Goal: Navigation & Orientation: Find specific page/section

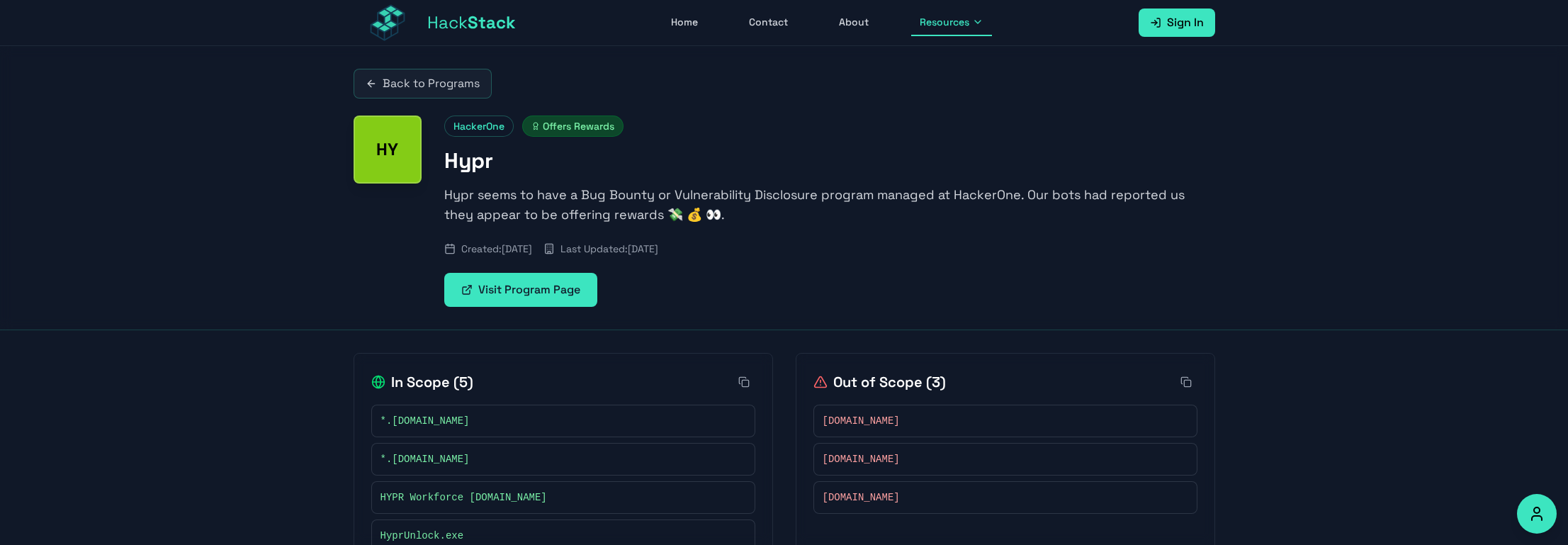
scroll to position [86, 0]
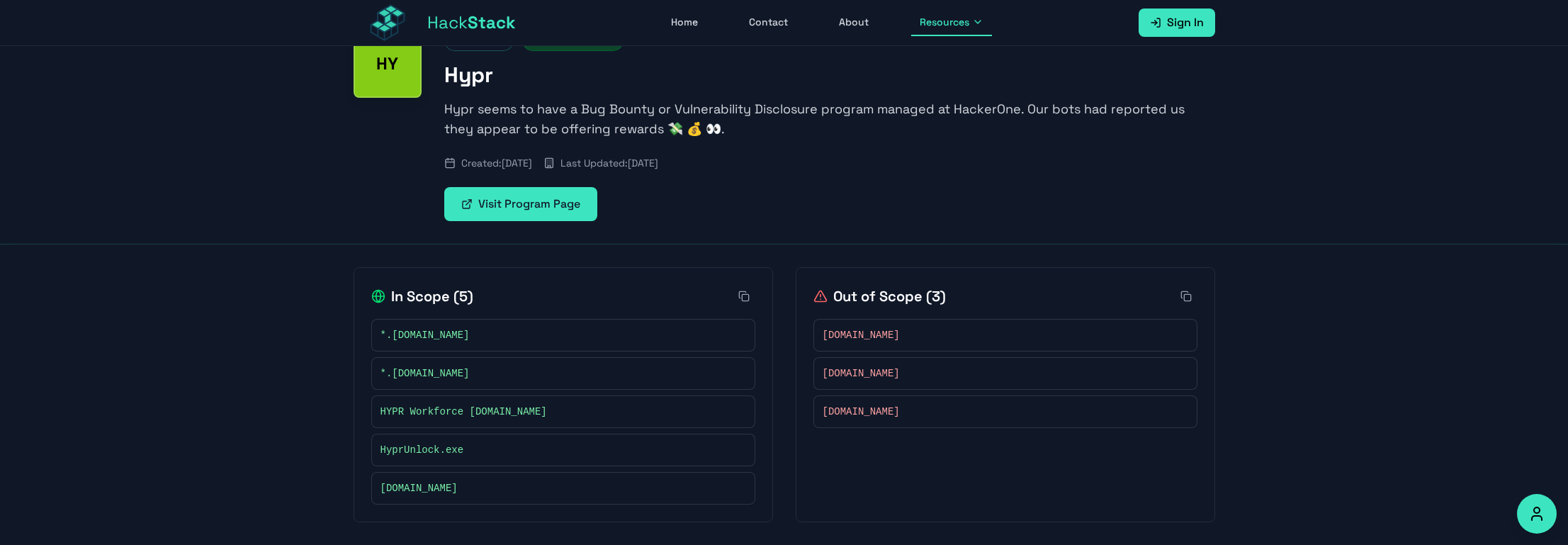
click at [413, 447] on span "HyprUnlock.exe" at bounding box center [422, 450] width 83 height 14
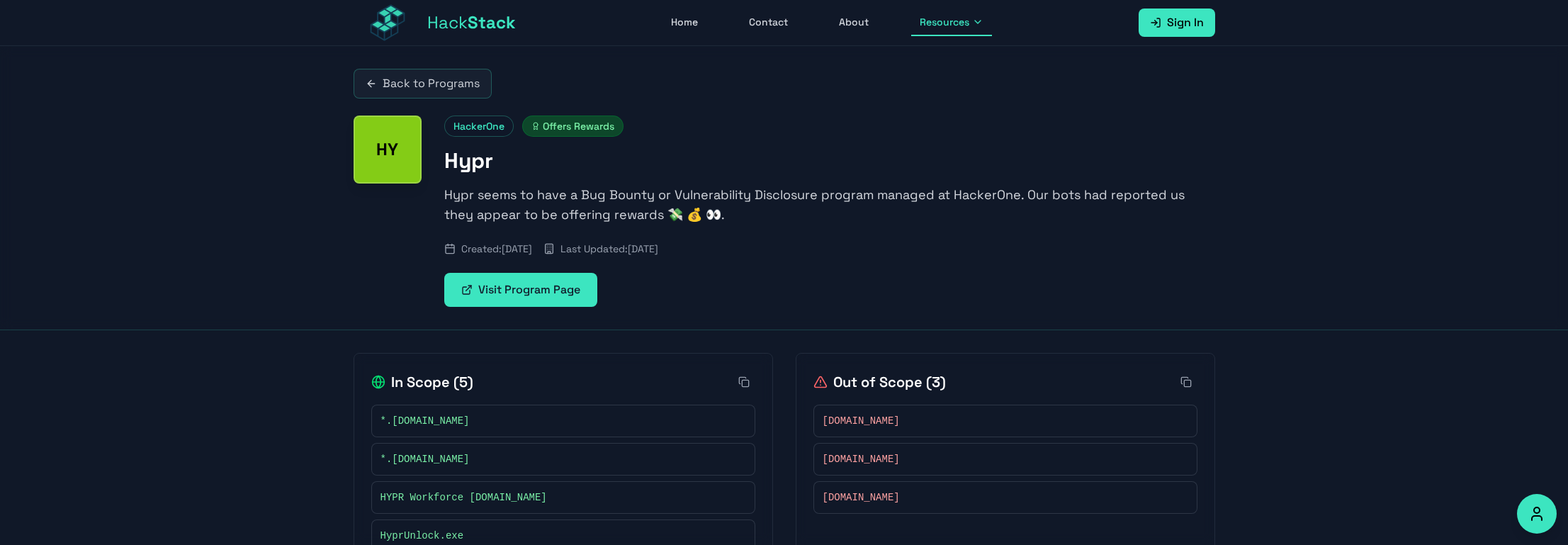
click at [493, 25] on span "Stack" at bounding box center [491, 22] width 48 height 22
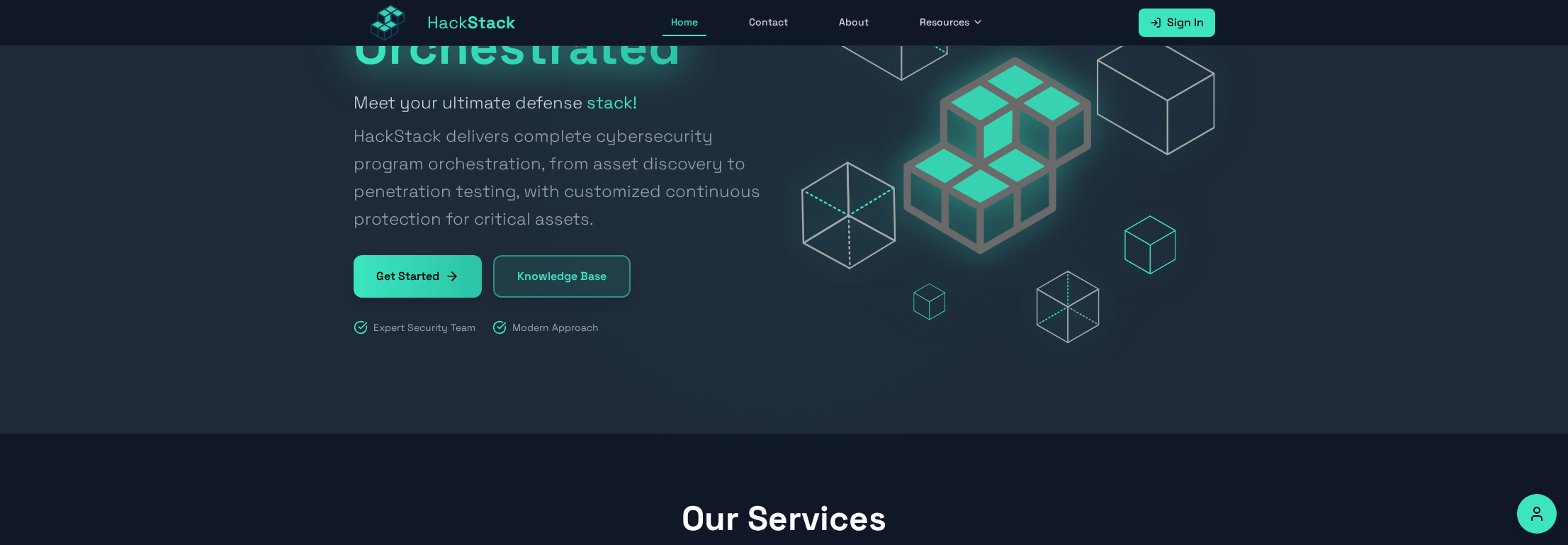
scroll to position [213, 0]
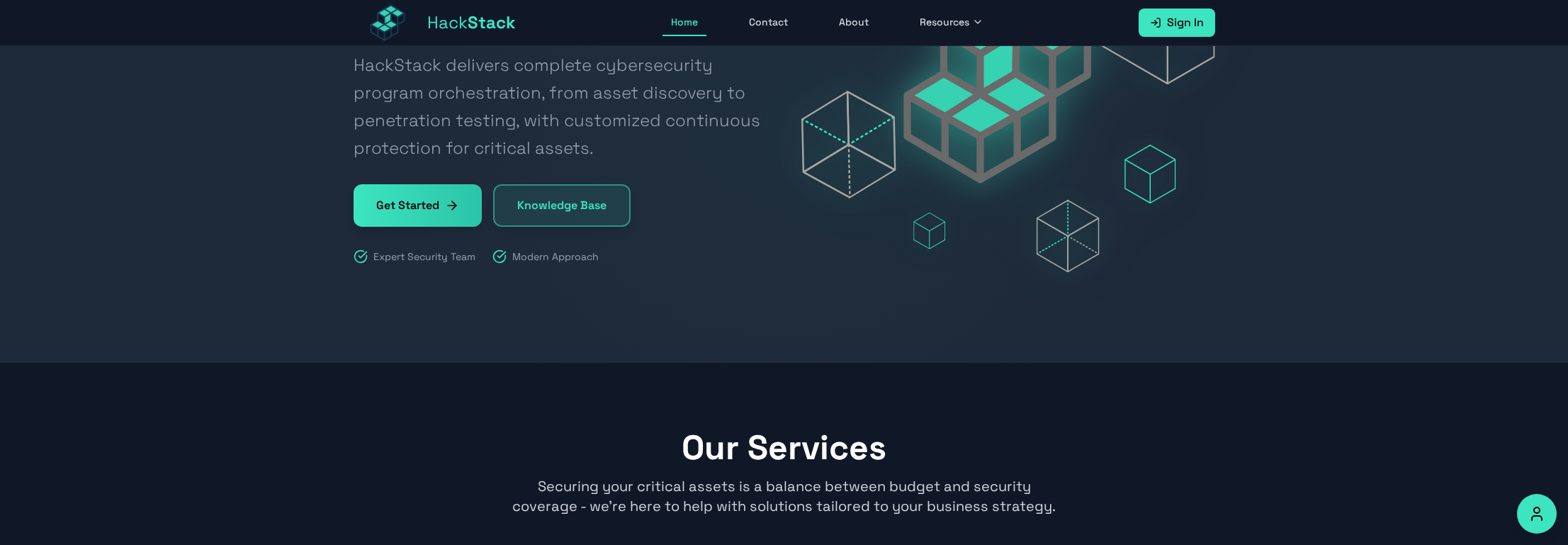
click at [433, 209] on link "Get Started" at bounding box center [417, 205] width 128 height 43
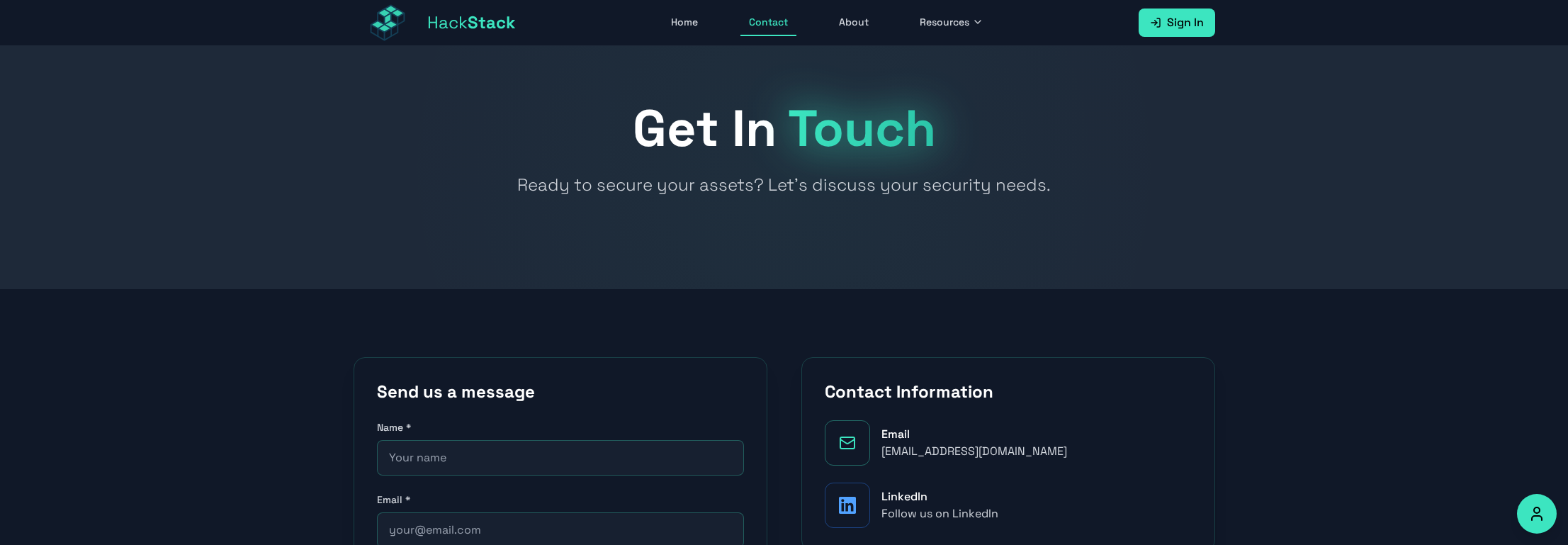
scroll to position [71, 0]
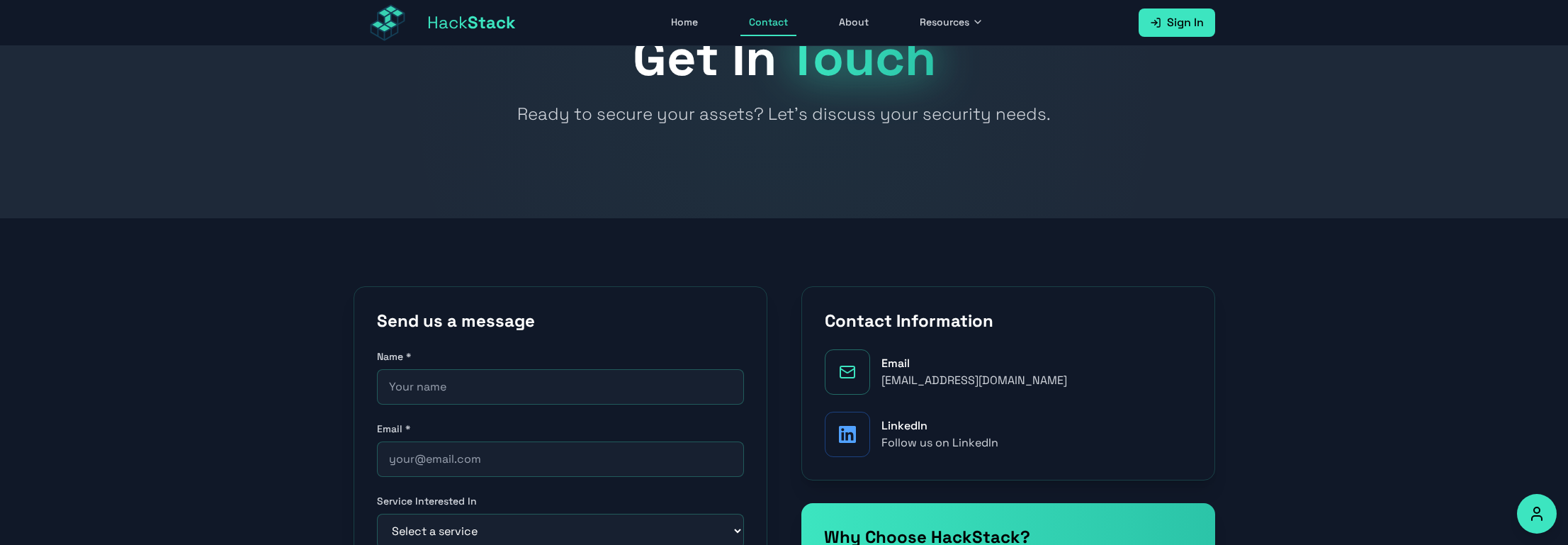
click at [498, 30] on span "Stack" at bounding box center [491, 22] width 48 height 22
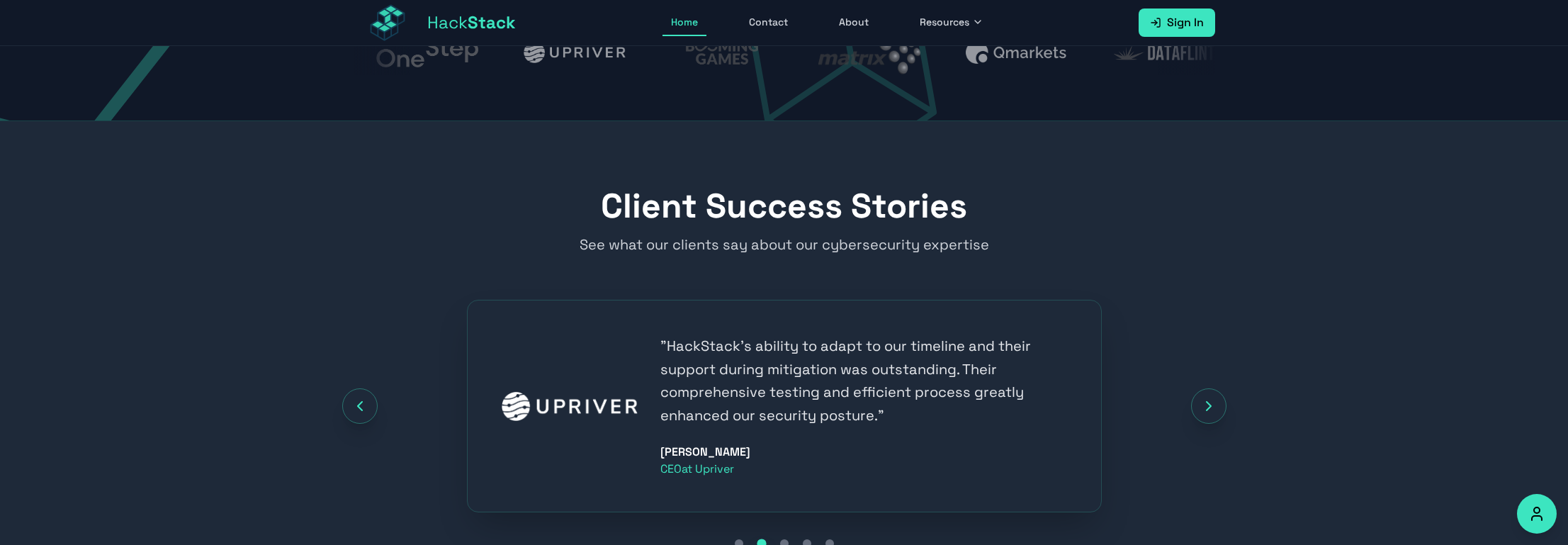
scroll to position [1232, 0]
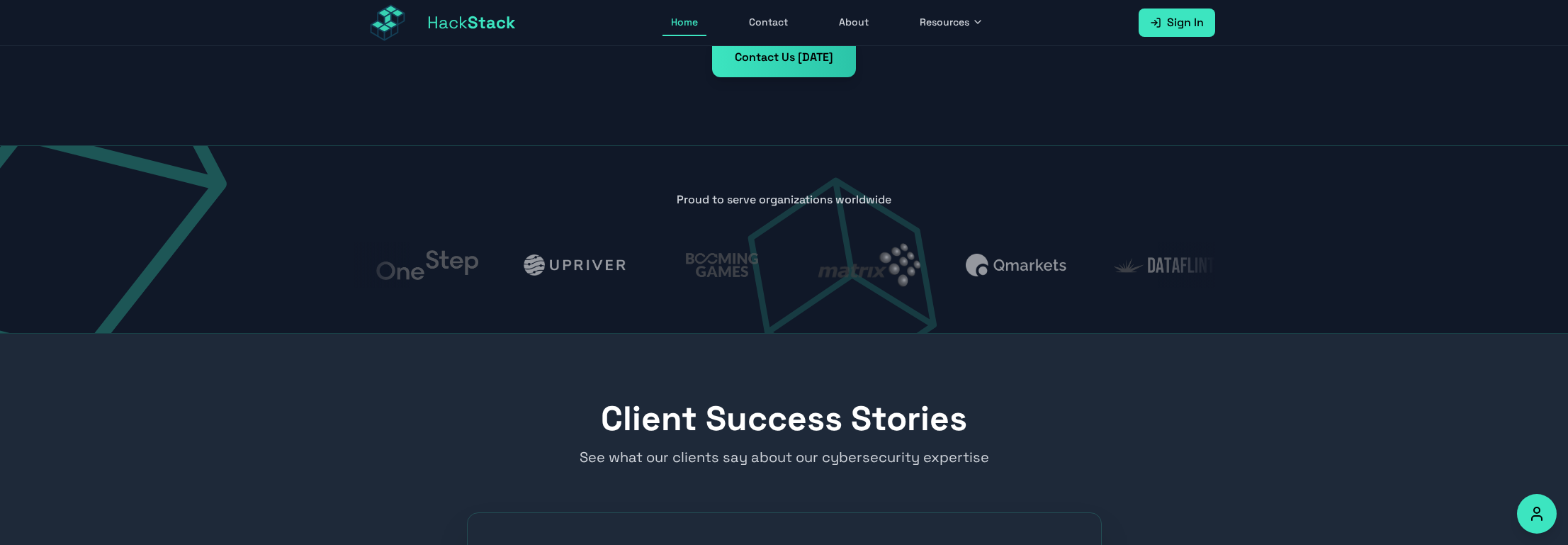
click at [736, 17] on div "Home Contact About Resources" at bounding box center [827, 22] width 623 height 27
click at [875, 25] on link "About" at bounding box center [853, 22] width 47 height 27
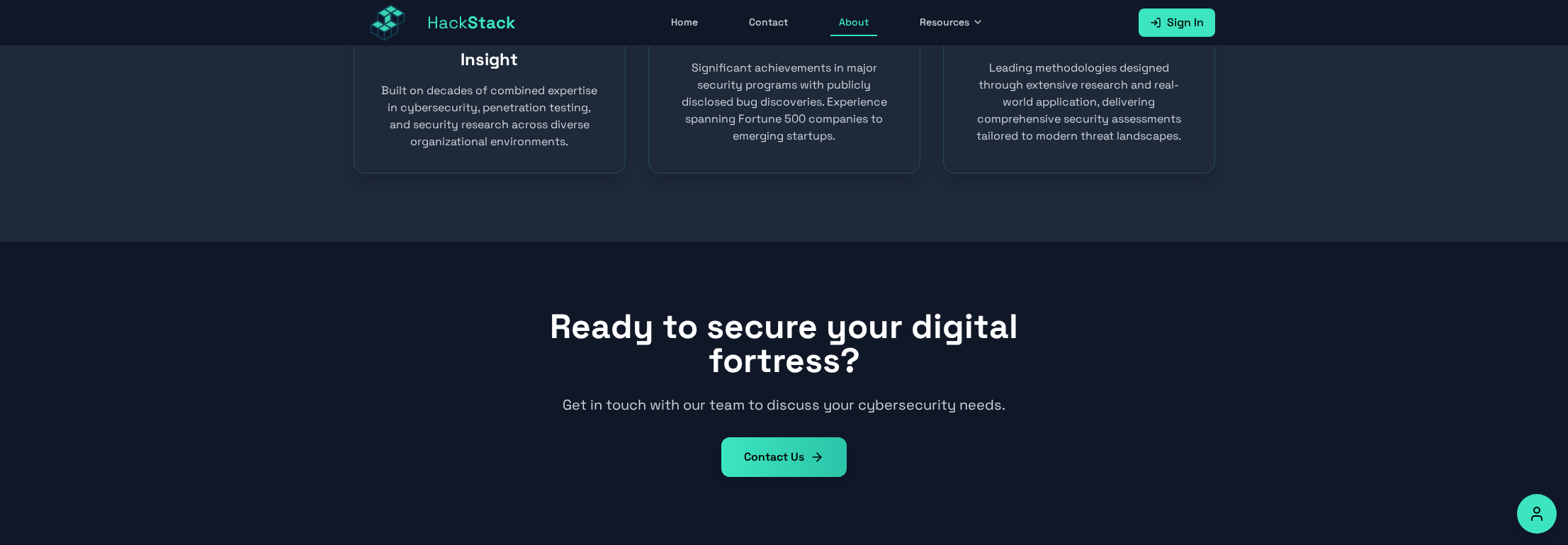
scroll to position [1090, 0]
click at [951, 23] on span "Resources" at bounding box center [944, 22] width 49 height 14
click at [1023, 116] on link "Bug Bounty Programs" at bounding box center [991, 121] width 158 height 31
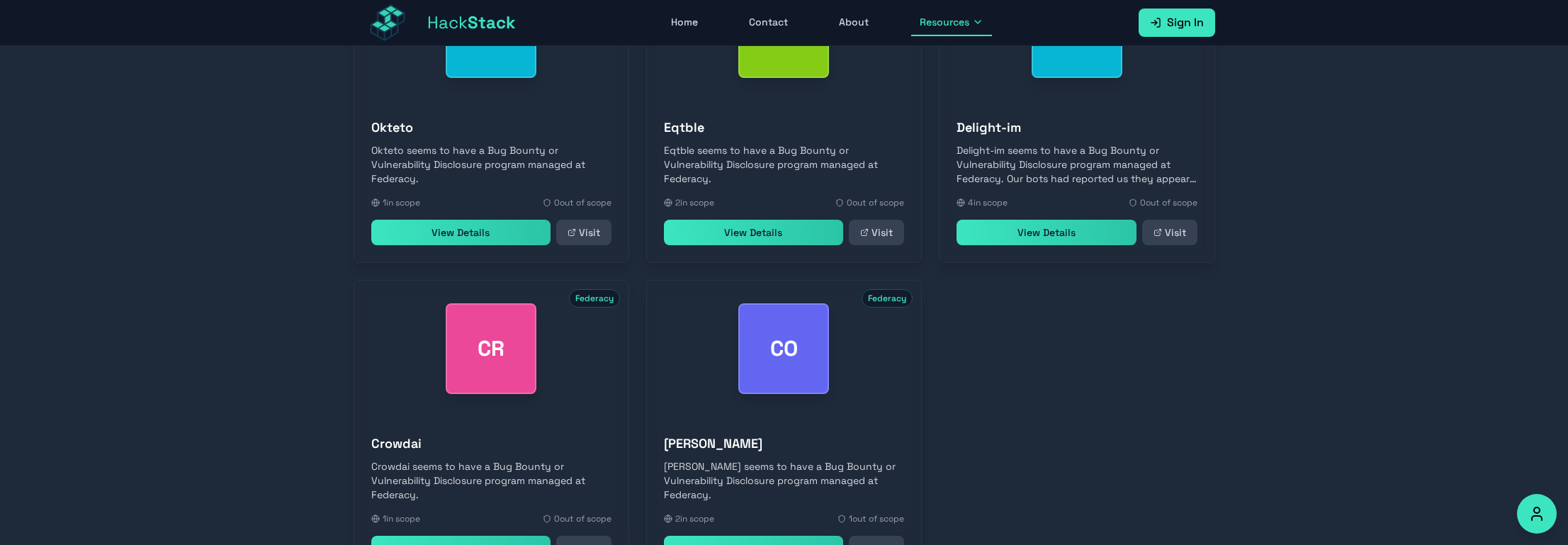
scroll to position [567, 0]
